Goal: Check status: Check status

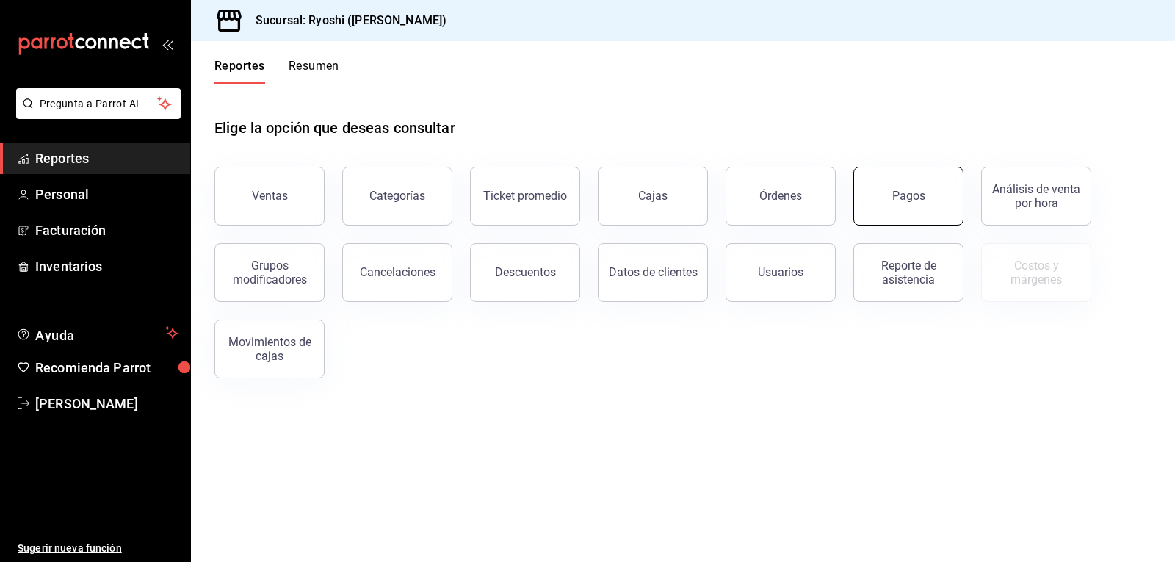
click at [890, 196] on button "Pagos" at bounding box center [908, 196] width 110 height 59
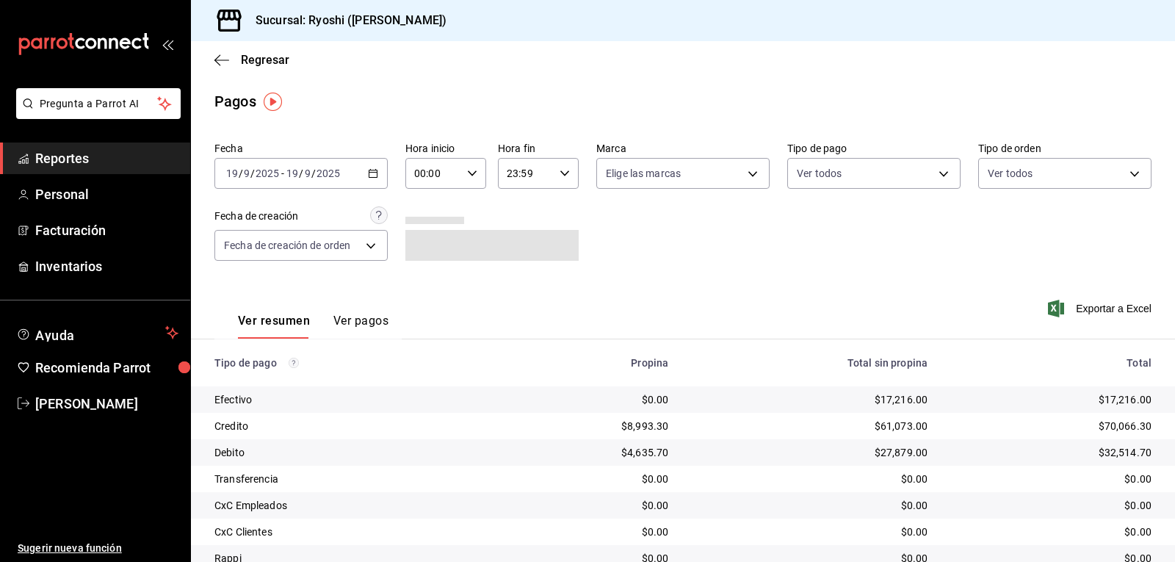
click at [468, 173] on \(Stroke\) "button" at bounding box center [472, 172] width 9 height 5
click at [424, 239] on span "05" at bounding box center [423, 240] width 17 height 12
type input "05:00"
click at [937, 170] on div at bounding box center [587, 281] width 1175 height 562
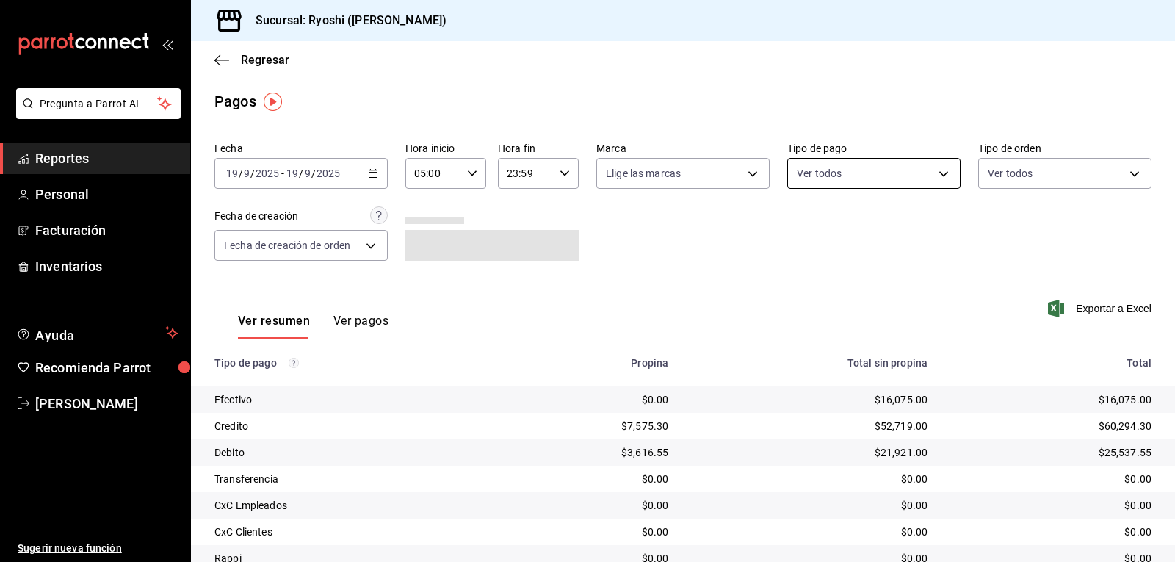
click at [940, 173] on body "Pregunta a Parrot AI Reportes Personal Facturación Inventarios Ayuda Recomienda…" at bounding box center [587, 281] width 1175 height 562
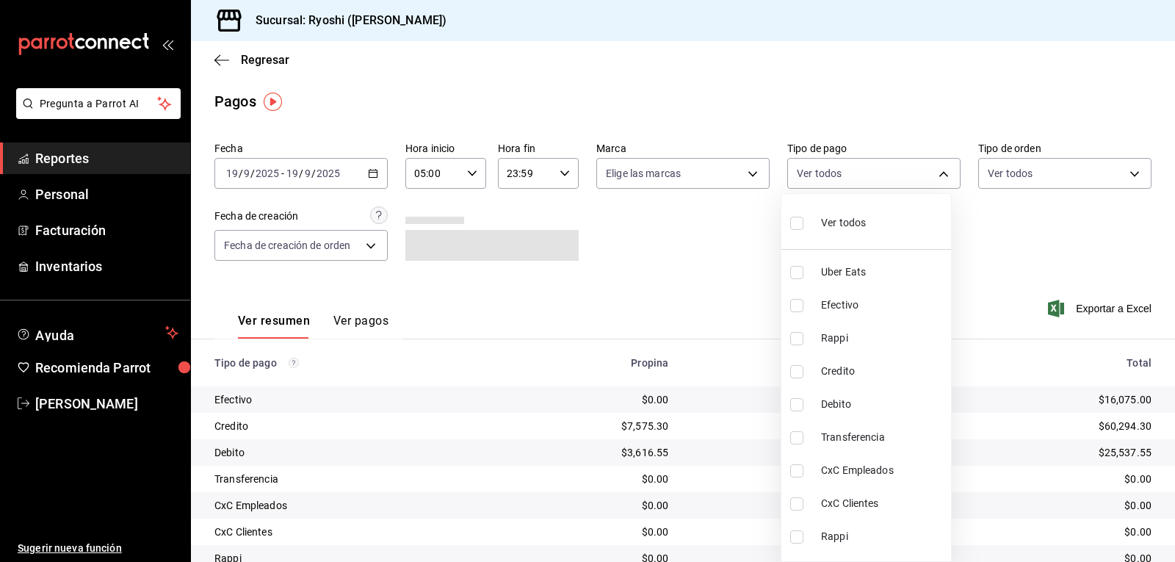
click at [798, 374] on input "checkbox" at bounding box center [796, 371] width 13 height 13
checkbox input "true"
click at [788, 404] on li "Debito" at bounding box center [866, 404] width 170 height 33
type input "9b0685d2-7f5d-4ede-a6b4-58a2ffcbf3cd,4fc1f123-1106-4d46-a6dc-4994d0550367"
checkbox input "true"
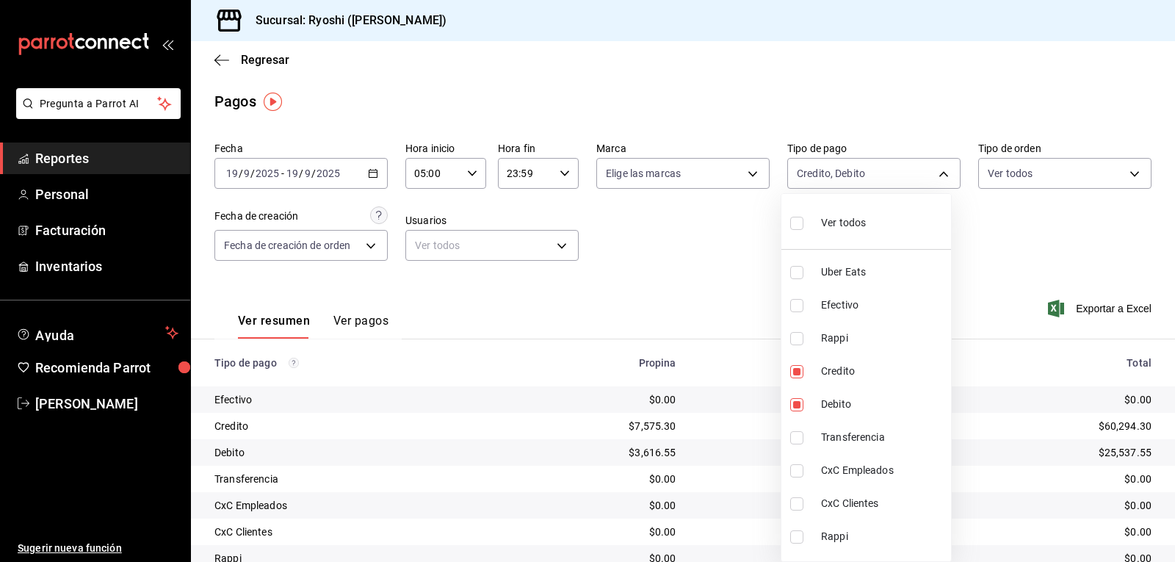
click at [712, 402] on div at bounding box center [587, 281] width 1175 height 562
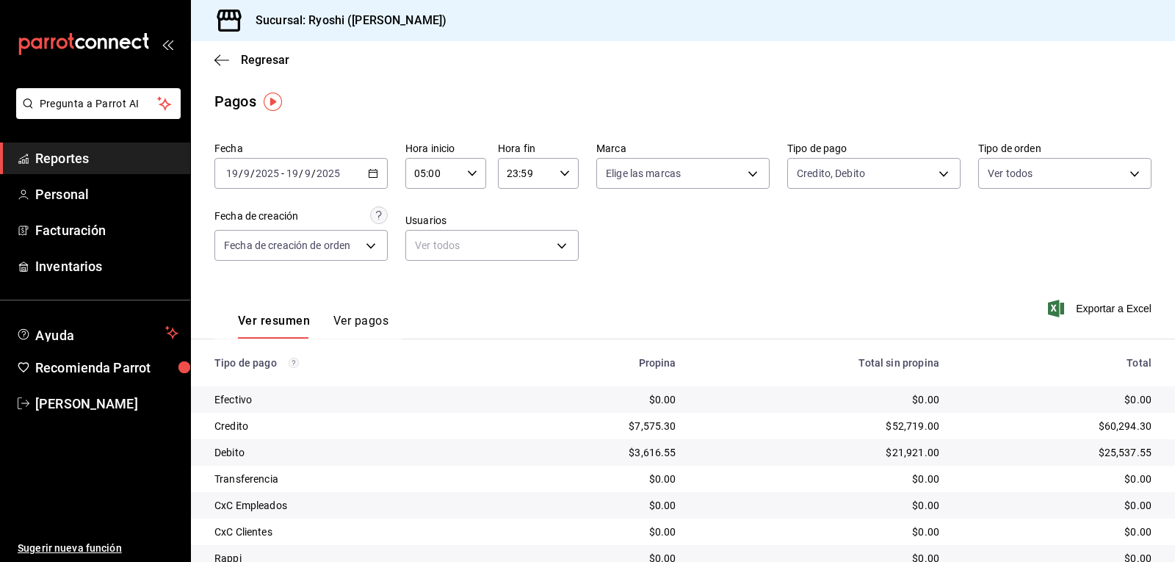
click at [470, 170] on icon "button" at bounding box center [472, 173] width 10 height 10
click at [427, 206] on span "05" at bounding box center [423, 211] width 17 height 12
click at [762, 248] on div at bounding box center [587, 281] width 1175 height 562
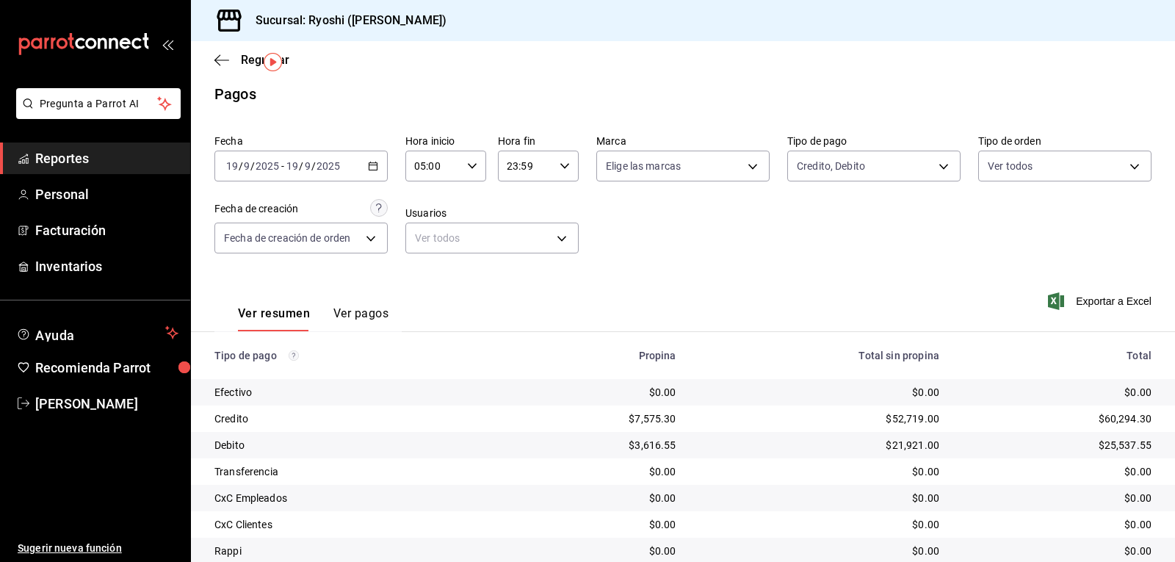
scroll to position [0, 0]
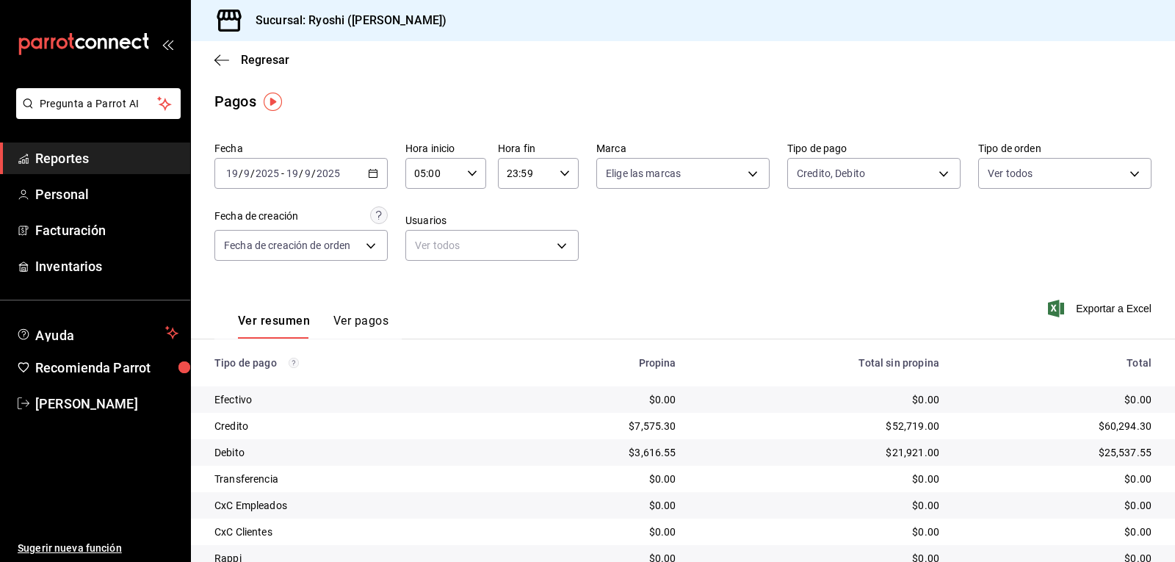
click at [466, 167] on div "05:00 Hora inicio" at bounding box center [445, 173] width 81 height 31
click at [424, 245] on span "06" at bounding box center [423, 246] width 17 height 12
type input "06:00"
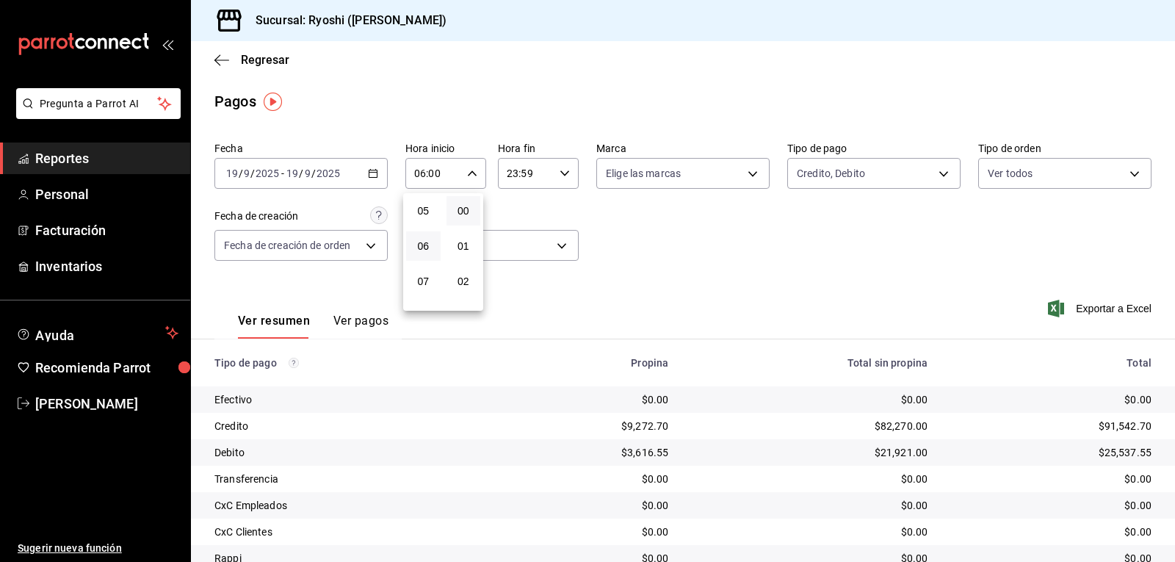
click at [937, 173] on div at bounding box center [587, 281] width 1175 height 562
click at [937, 173] on body "Pregunta a Parrot AI Reportes Personal Facturación Inventarios Ayuda Recomienda…" at bounding box center [587, 281] width 1175 height 562
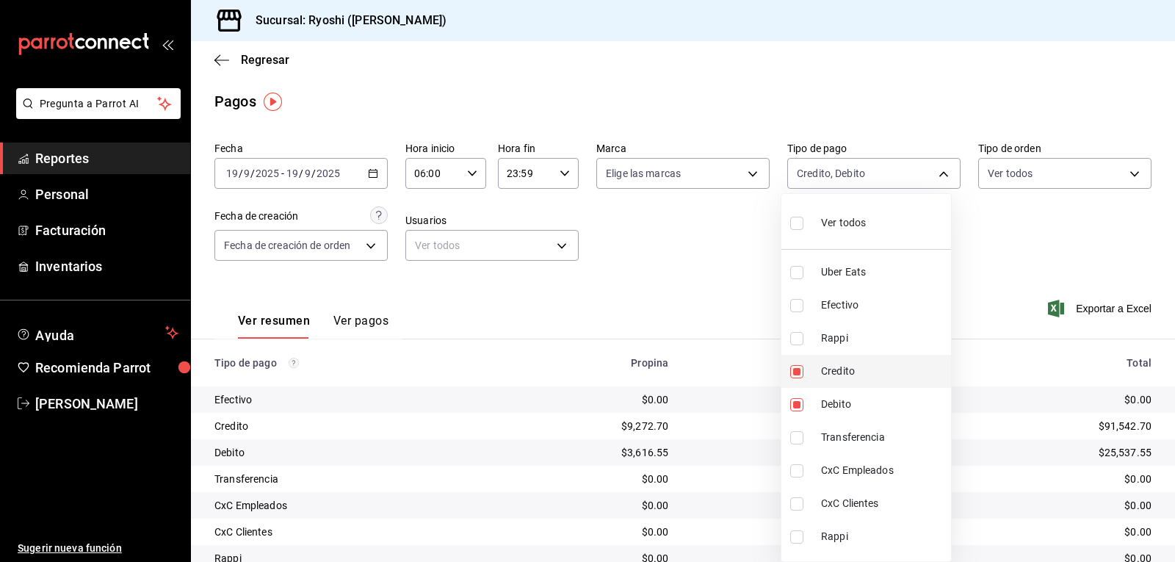
click at [800, 371] on input "checkbox" at bounding box center [796, 371] width 13 height 13
checkbox input "false"
type input "4fc1f123-1106-4d46-a6dc-4994d0550367"
click at [800, 371] on input "checkbox" at bounding box center [796, 371] width 13 height 13
checkbox input "true"
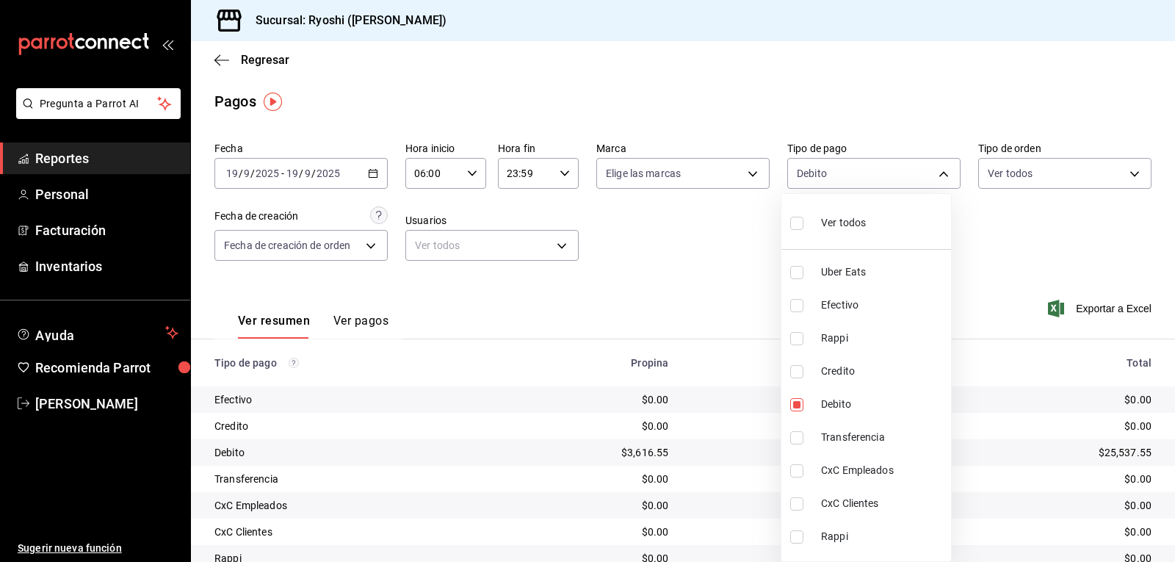
type input "4fc1f123-1106-4d46-a6dc-4994d0550367,9b0685d2-7f5d-4ede-a6b4-58a2ffcbf3cd"
click at [796, 403] on input "checkbox" at bounding box center [796, 404] width 13 height 13
checkbox input "false"
type input "9b0685d2-7f5d-4ede-a6b4-58a2ffcbf3cd"
click at [796, 403] on input "checkbox" at bounding box center [796, 404] width 13 height 13
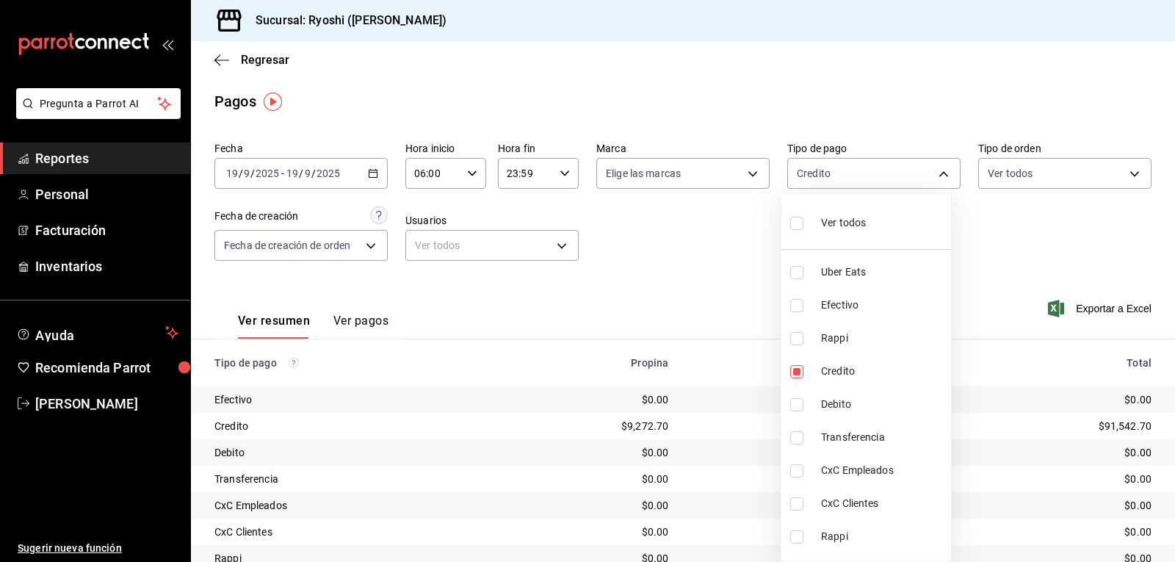
checkbox input "true"
type input "9b0685d2-7f5d-4ede-a6b4-58a2ffcbf3cd,4fc1f123-1106-4d46-a6dc-4994d0550367"
click at [758, 405] on div at bounding box center [587, 281] width 1175 height 562
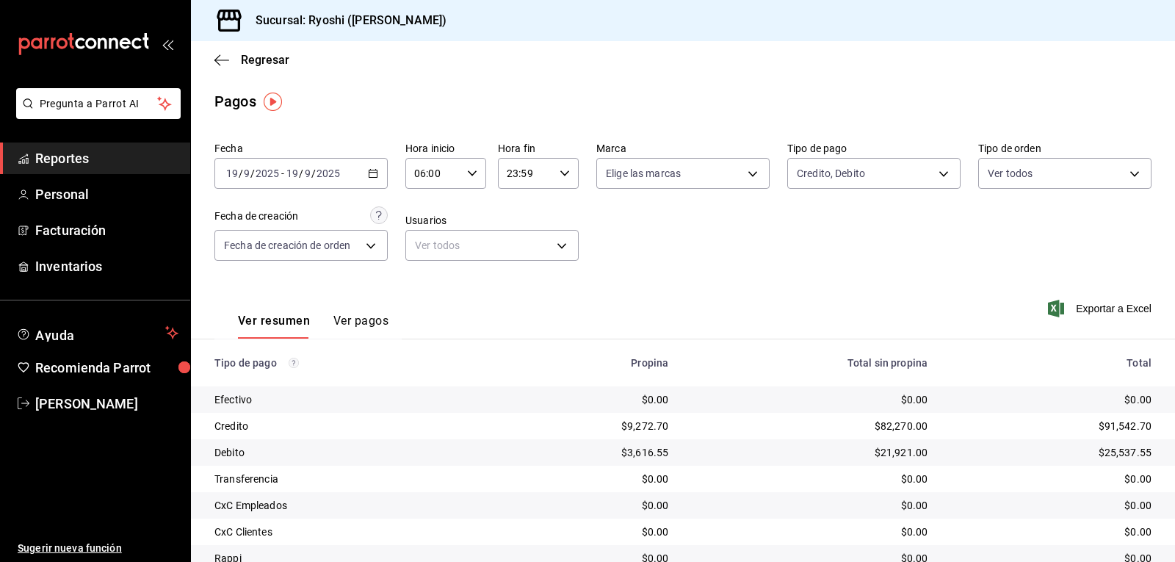
click at [472, 170] on icon "button" at bounding box center [472, 173] width 10 height 10
click at [424, 206] on span "06" at bounding box center [423, 211] width 17 height 12
click at [849, 273] on div at bounding box center [587, 281] width 1175 height 562
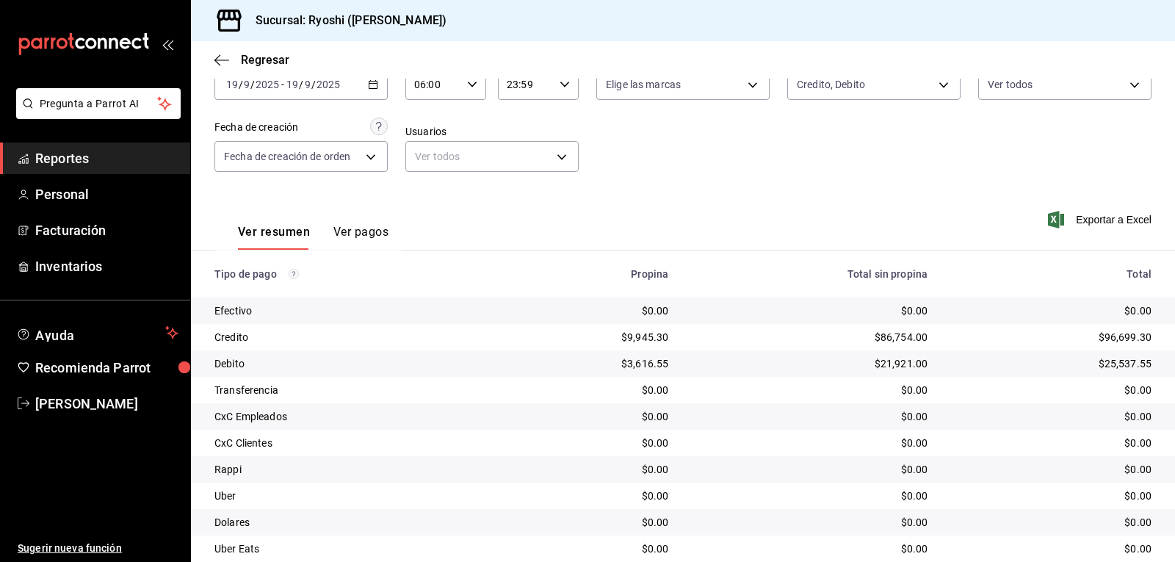
scroll to position [0, 0]
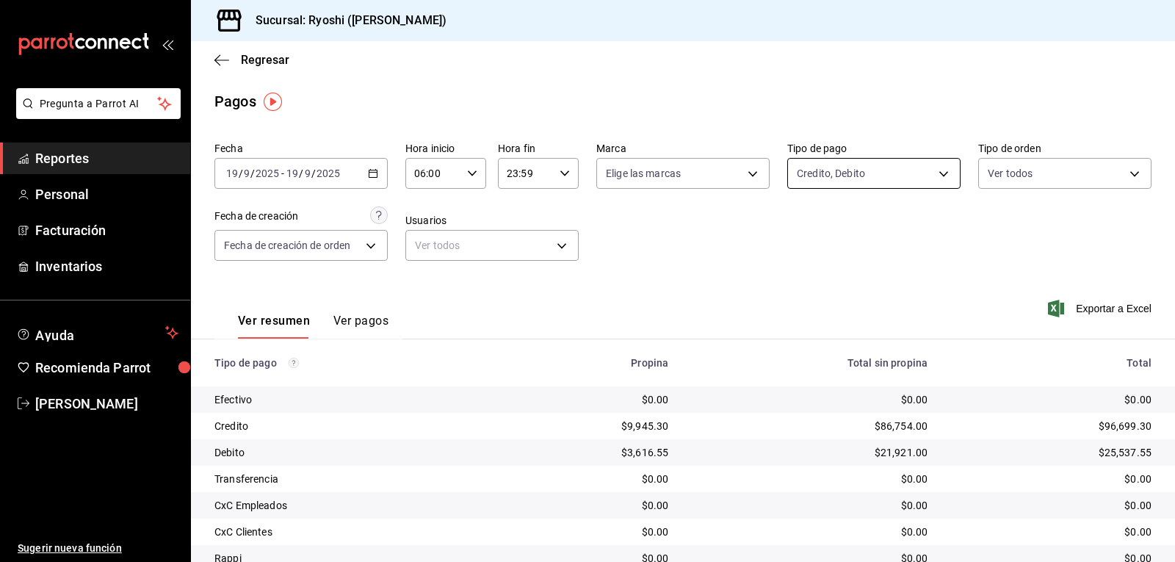
click at [934, 168] on body "Pregunta a Parrot AI Reportes Personal Facturación Inventarios Ayuda Recomienda…" at bounding box center [587, 281] width 1175 height 562
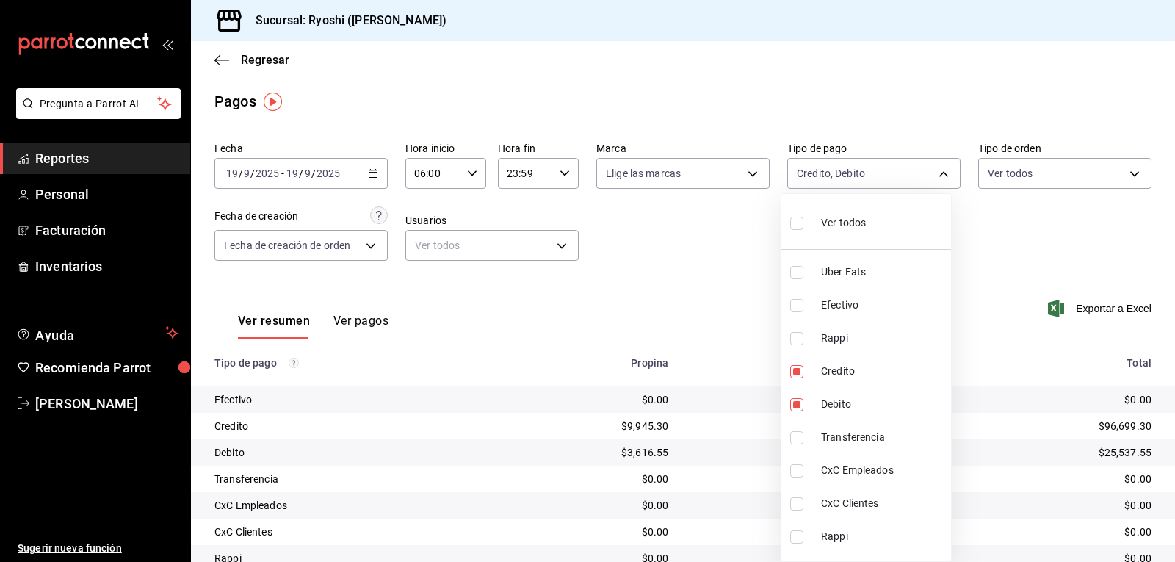
click at [794, 222] on input "checkbox" at bounding box center [796, 223] width 13 height 13
checkbox input "true"
type input "05751dd8-6818-4a8c-b9fb-c7f7071b72fb,789b4605-08e0-4dfe-9865-94468e2c17aa,03400…"
checkbox input "true"
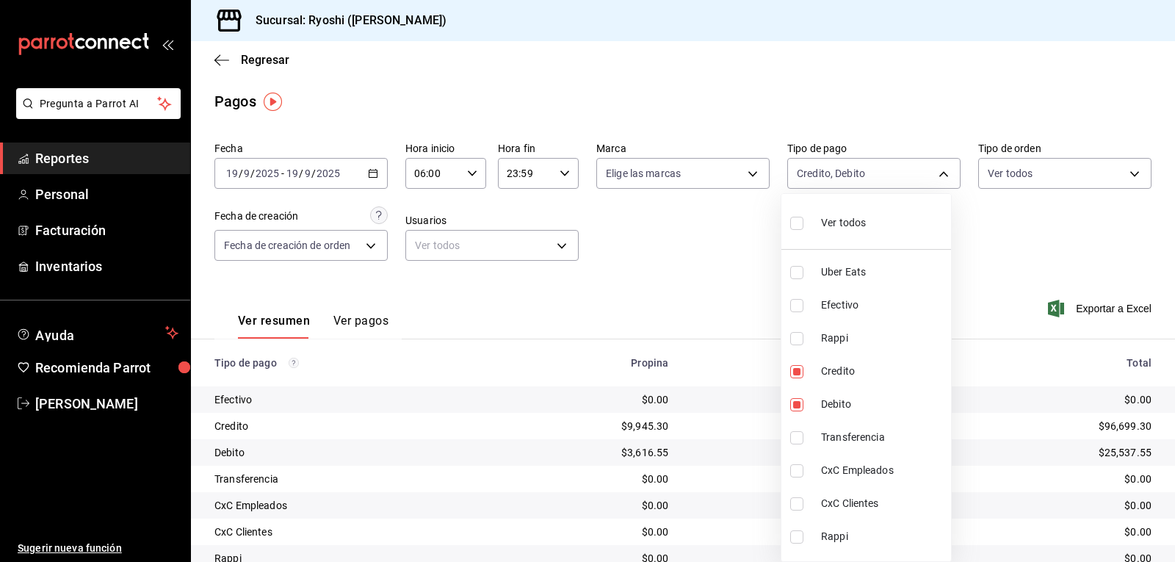
checkbox input "true"
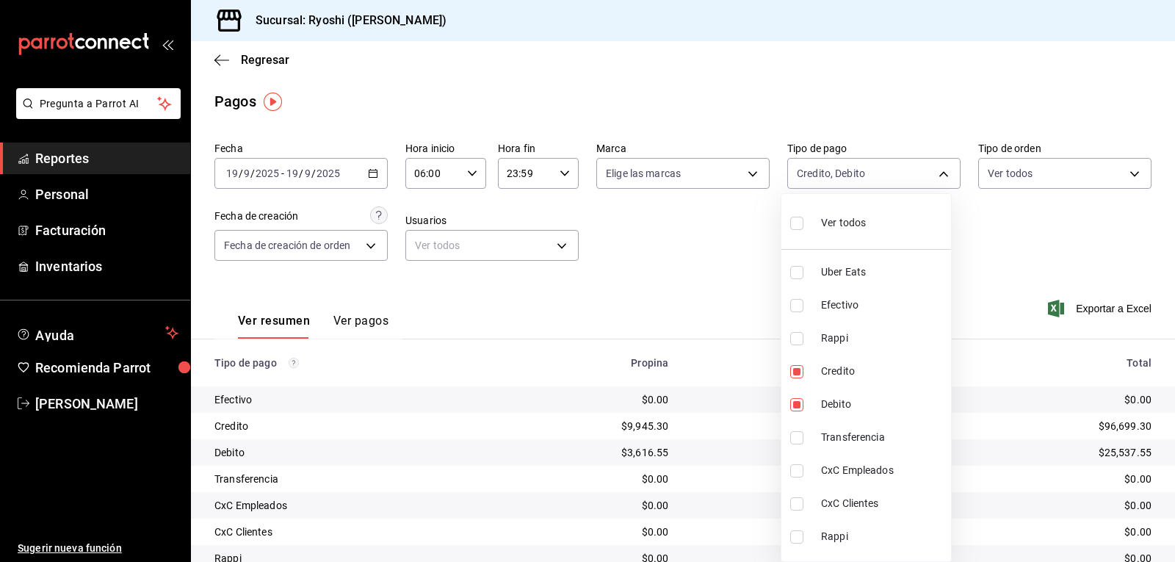
checkbox input "true"
drag, startPoint x: 719, startPoint y: 324, endPoint x: 746, endPoint y: 309, distance: 30.6
click at [725, 321] on div at bounding box center [587, 281] width 1175 height 562
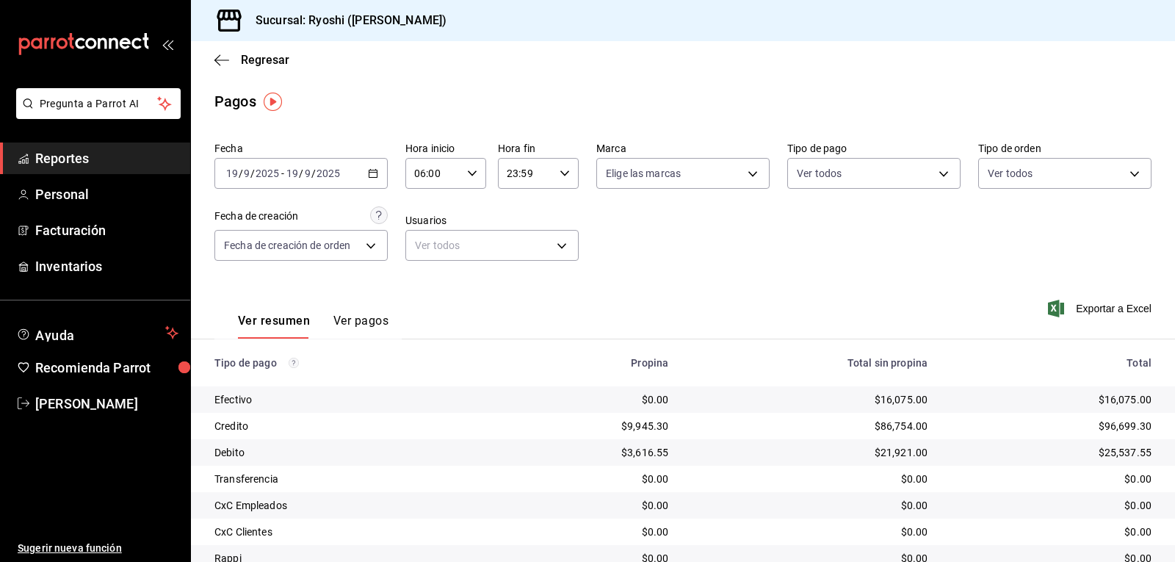
click at [461, 159] on div "06:00 Hora inicio" at bounding box center [445, 173] width 81 height 31
click at [424, 244] on span "07" at bounding box center [423, 246] width 17 height 12
type input "07:00"
drag, startPoint x: 731, startPoint y: 243, endPoint x: 789, endPoint y: 231, distance: 59.3
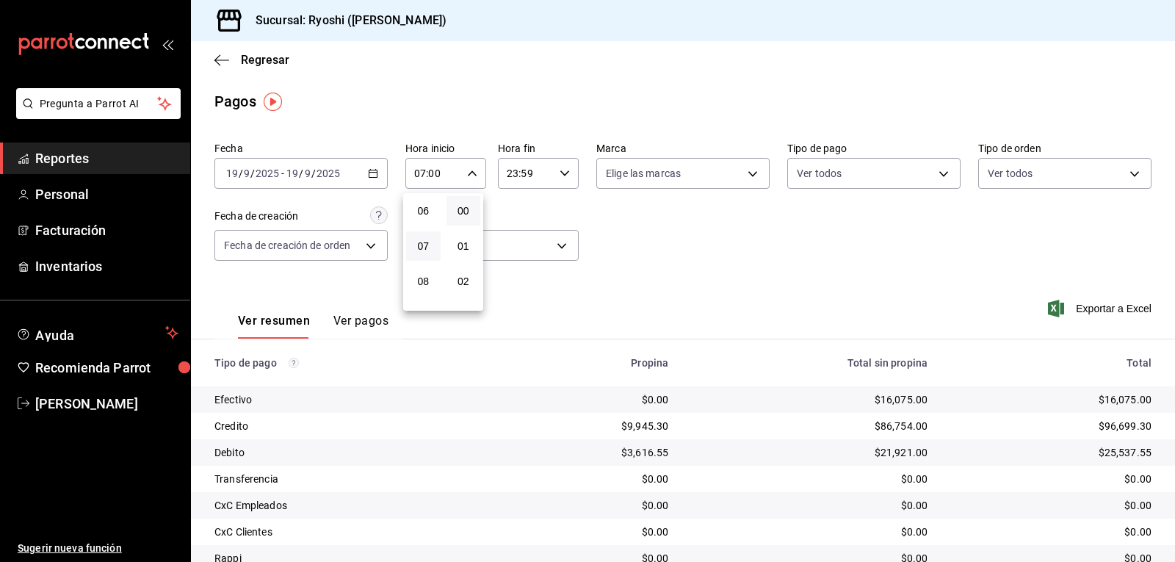
click at [733, 244] on div at bounding box center [587, 281] width 1175 height 562
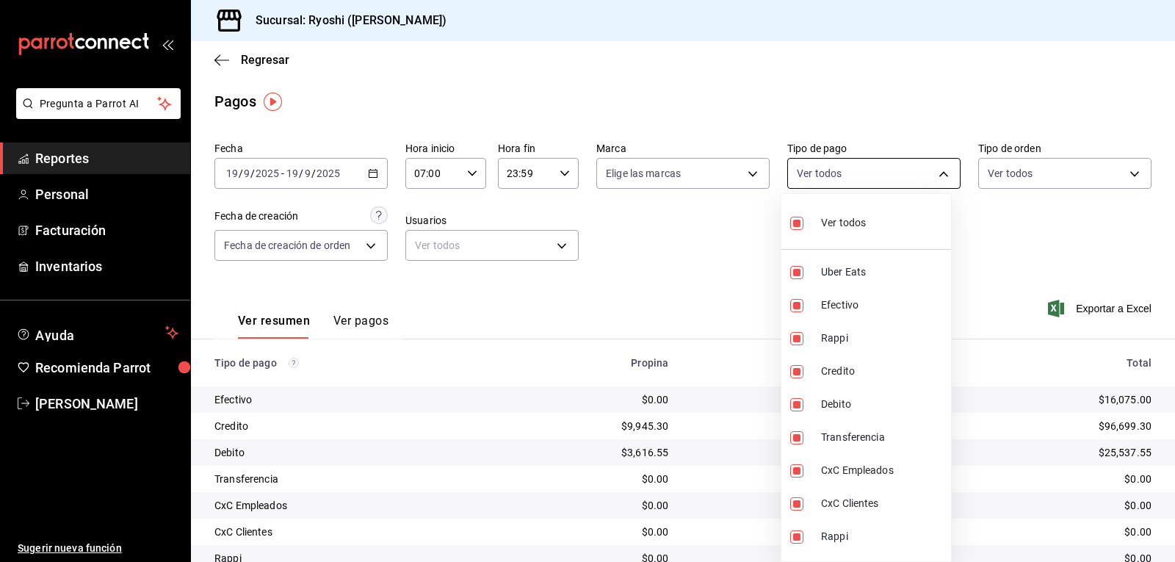
click at [934, 171] on body "Pregunta a Parrot AI Reportes Personal Facturación Inventarios Ayuda Recomienda…" at bounding box center [587, 281] width 1175 height 562
click at [789, 222] on li "Ver todos" at bounding box center [866, 221] width 170 height 43
checkbox input "false"
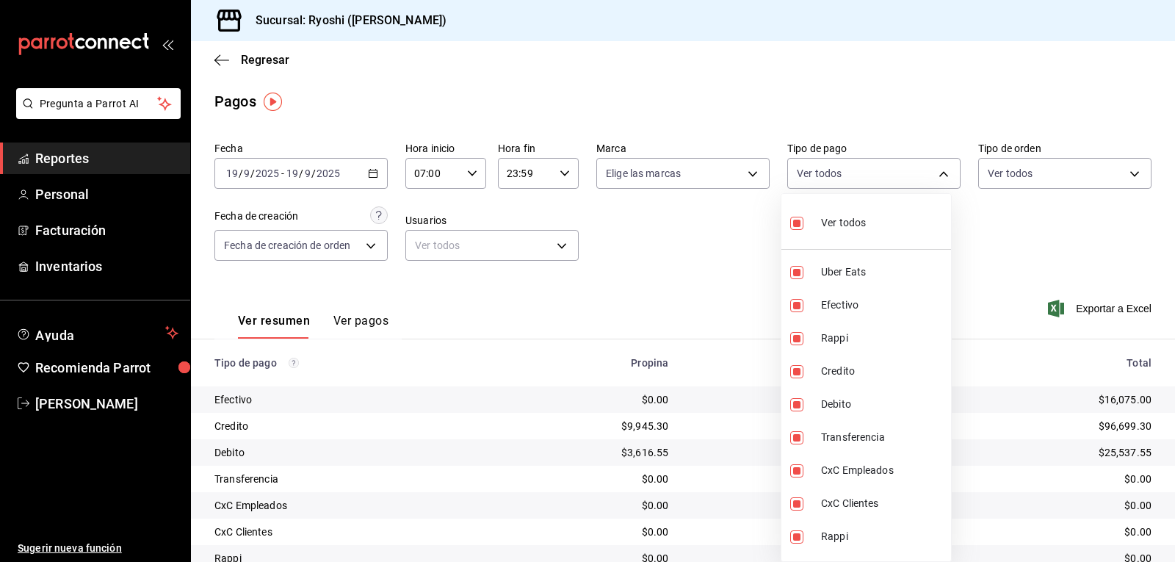
checkbox input "false"
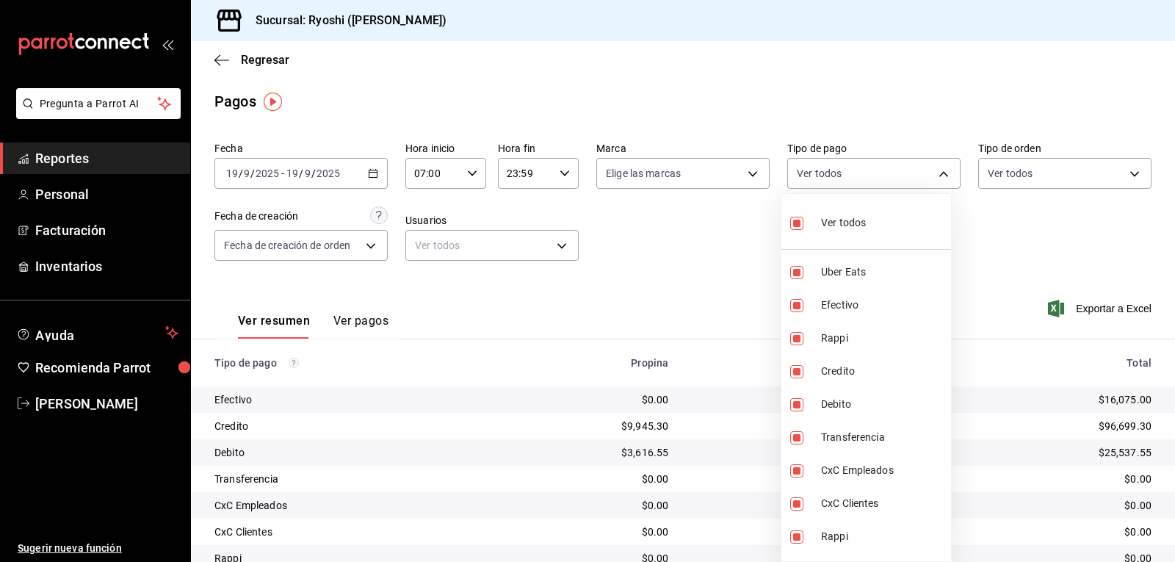
checkbox input "false"
click at [796, 225] on input "checkbox" at bounding box center [796, 223] width 13 height 13
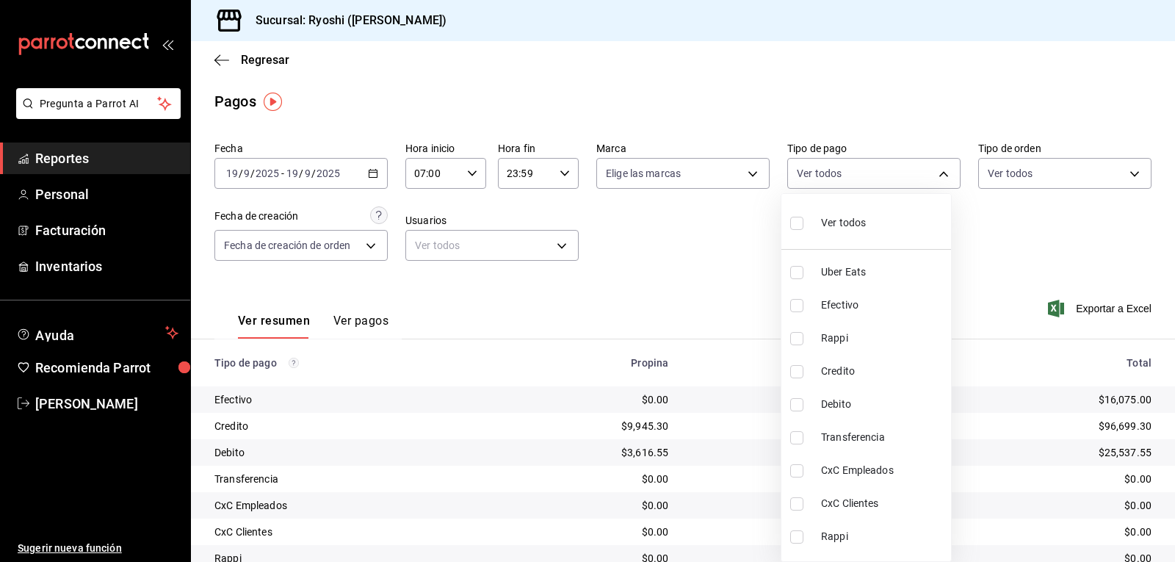
checkbox input "true"
type input "05751dd8-6818-4a8c-b9fb-c7f7071b72fb,789b4605-08e0-4dfe-9865-94468e2c17aa,03400…"
checkbox input "true"
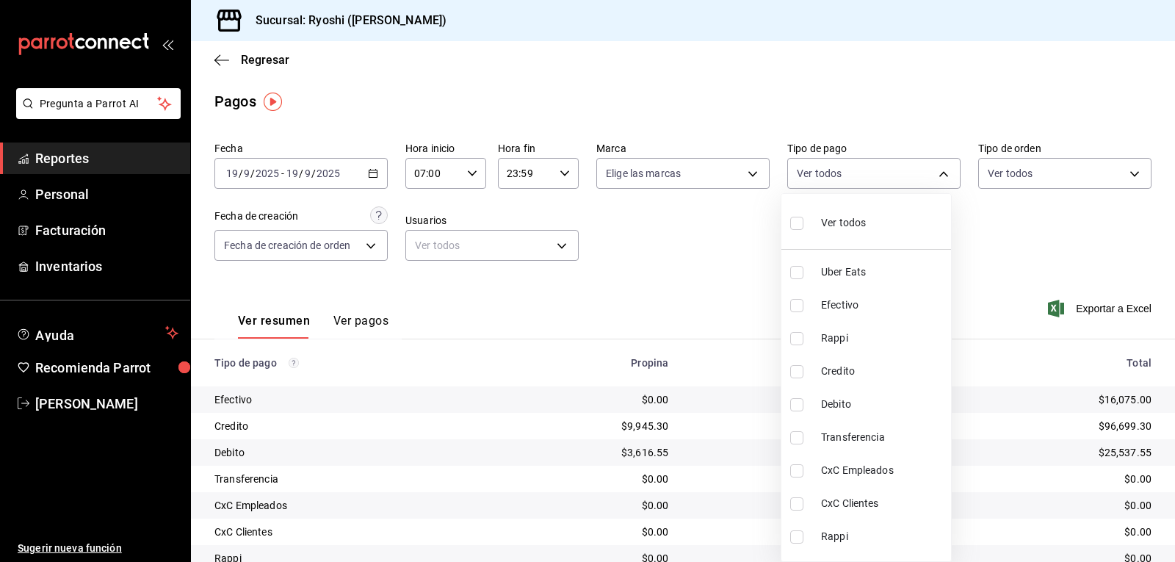
checkbox input "true"
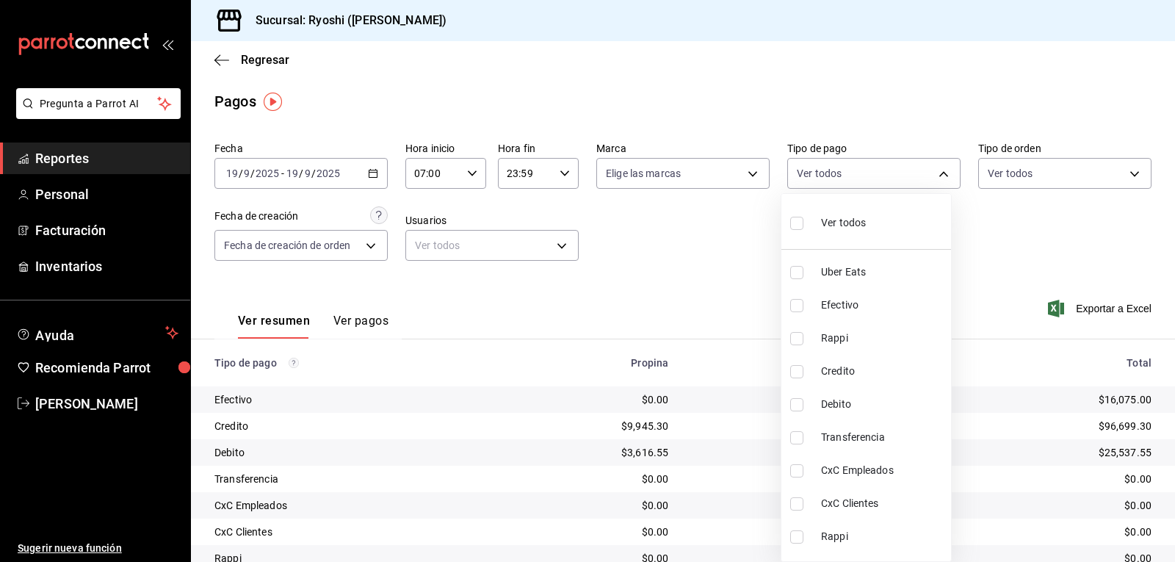
checkbox input "true"
click at [731, 244] on div at bounding box center [587, 281] width 1175 height 562
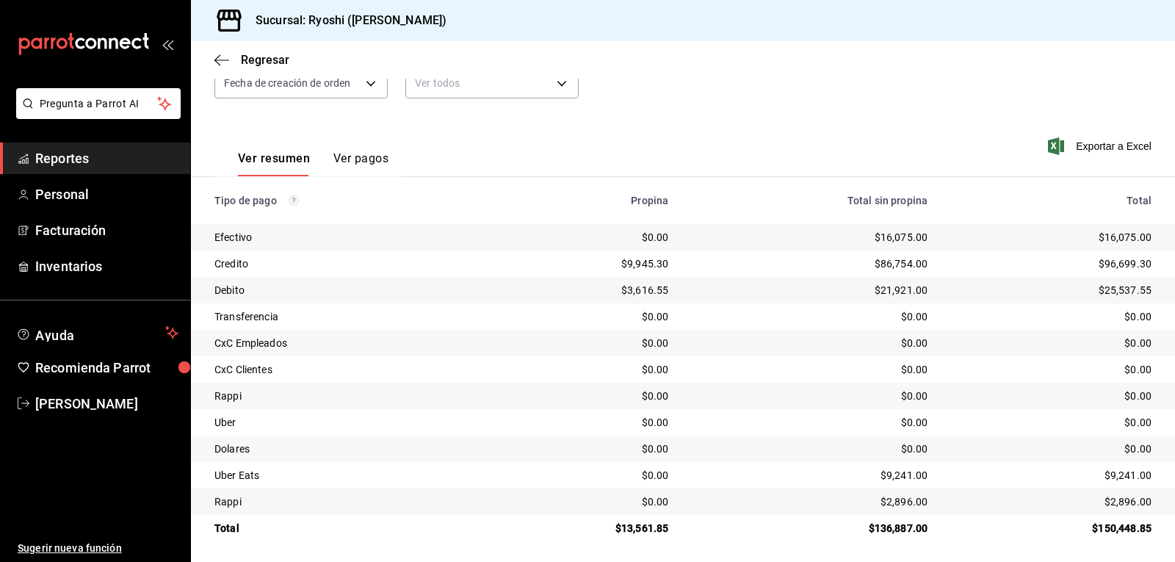
scroll to position [166, 0]
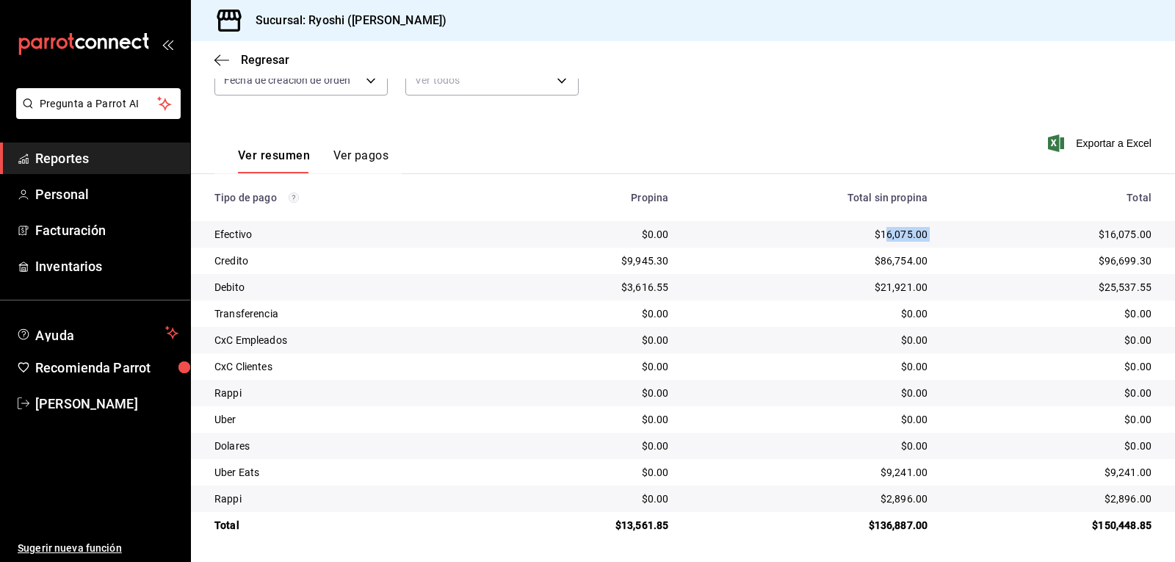
drag, startPoint x: 876, startPoint y: 231, endPoint x: 917, endPoint y: 233, distance: 41.2
click at [939, 233] on tr "Efectivo $0.00 $16,075.00 $16,075.00" at bounding box center [683, 234] width 984 height 26
click at [896, 233] on div "$16,075.00" at bounding box center [810, 234] width 236 height 15
drag, startPoint x: 866, startPoint y: 233, endPoint x: 924, endPoint y: 234, distance: 58.0
click at [924, 234] on td "$16,075.00" at bounding box center [809, 234] width 259 height 26
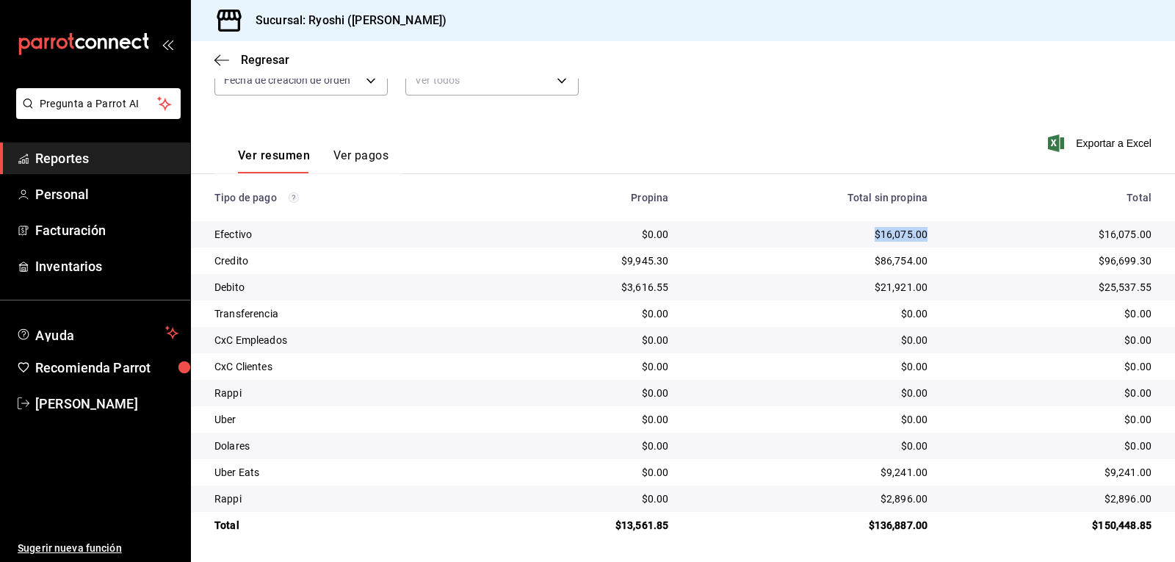
click at [878, 233] on div "$16,075.00" at bounding box center [810, 234] width 236 height 15
drag, startPoint x: 873, startPoint y: 235, endPoint x: 919, endPoint y: 236, distance: 46.3
click at [919, 236] on td "$16,075.00" at bounding box center [809, 234] width 259 height 26
copy div "16,075.00"
click at [1006, 360] on div "$0.00" at bounding box center [1051, 366] width 200 height 15
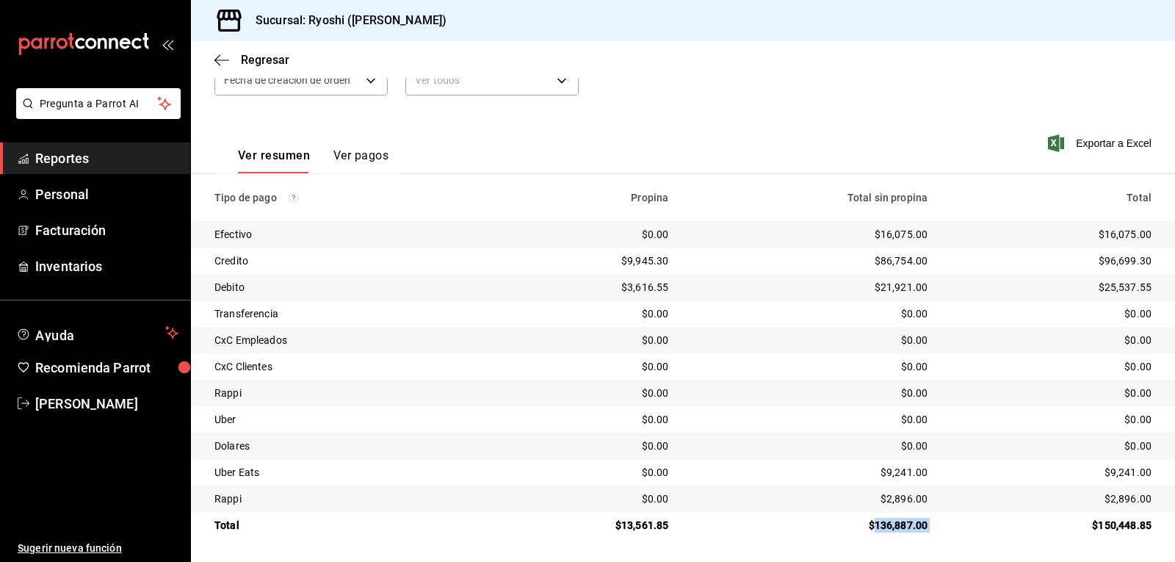
drag, startPoint x: 865, startPoint y: 525, endPoint x: 929, endPoint y: 524, distance: 63.9
click at [929, 524] on tr "Total $13,561.85 $136,887.00 $150,448.85" at bounding box center [683, 525] width 984 height 26
copy div "136,887.00"
